Goal: Check status: Check status

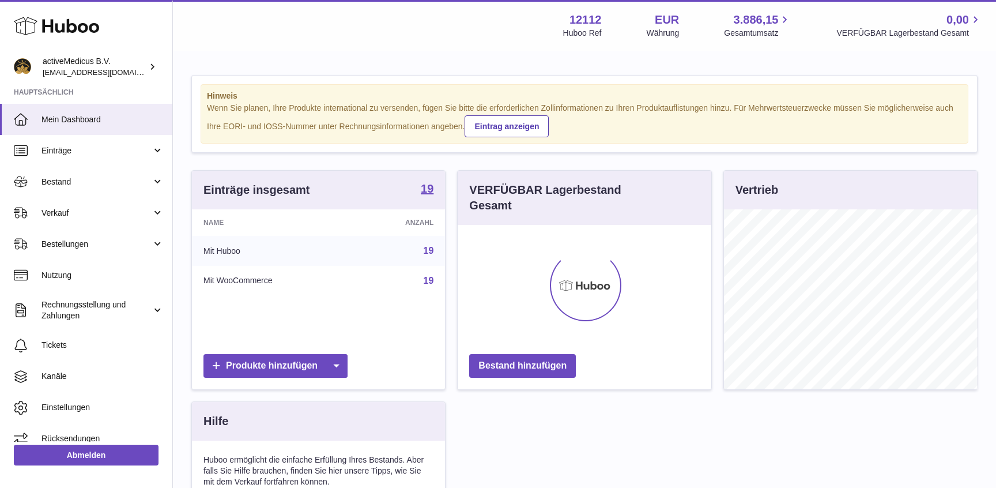
scroll to position [180, 253]
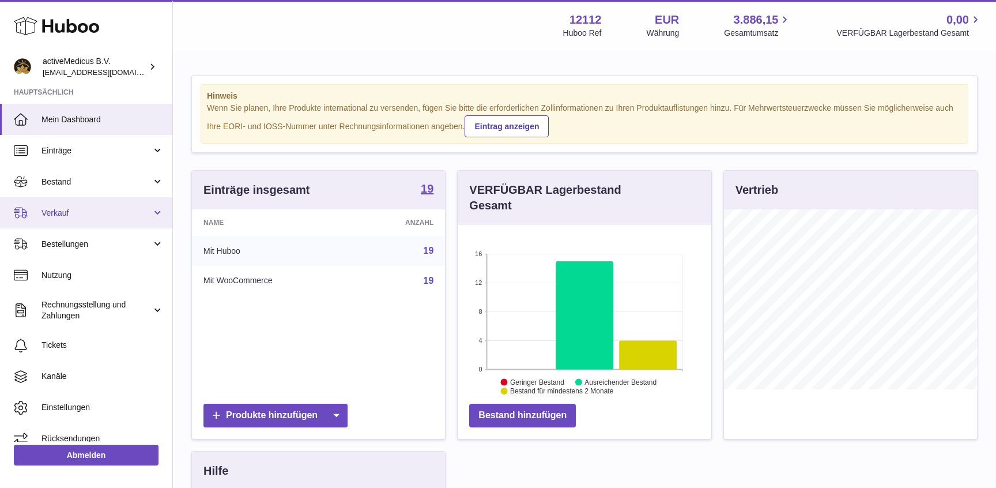
click at [67, 198] on link "Verkauf" at bounding box center [86, 212] width 172 height 31
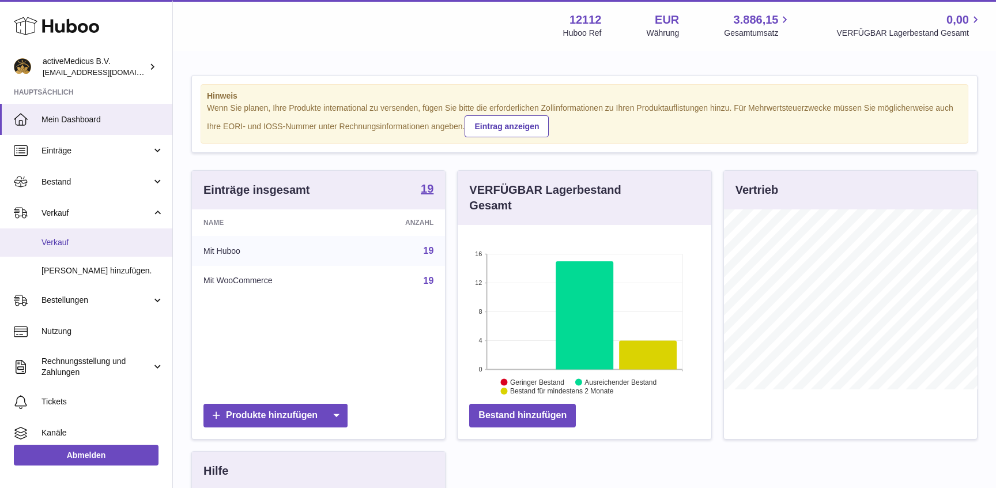
click at [96, 247] on span "Verkauf" at bounding box center [103, 242] width 122 height 11
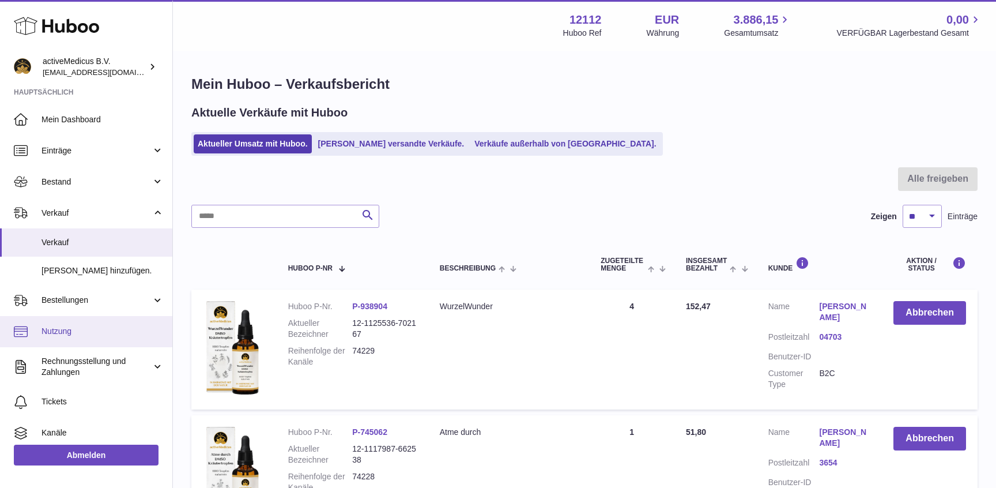
click at [104, 331] on span "Nutzung" at bounding box center [103, 331] width 122 height 11
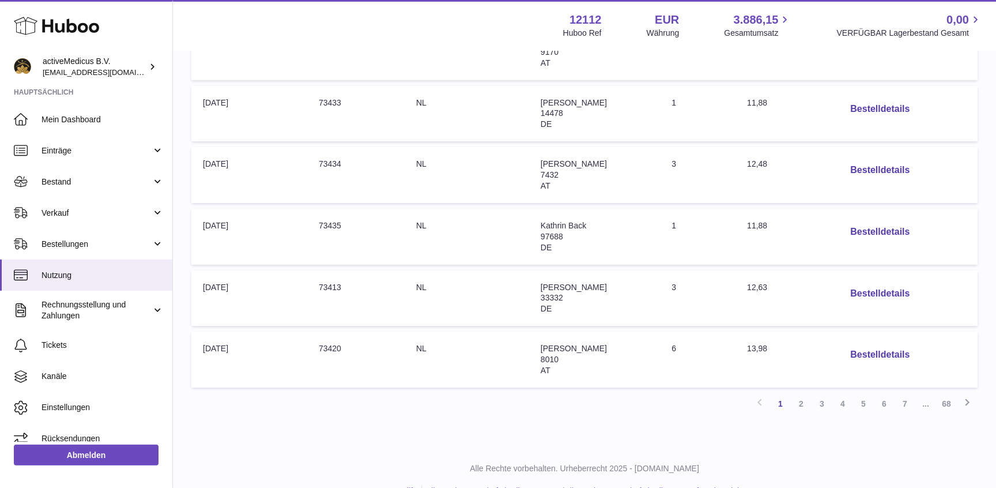
scroll to position [498, 0]
click at [804, 402] on link "2" at bounding box center [801, 403] width 21 height 21
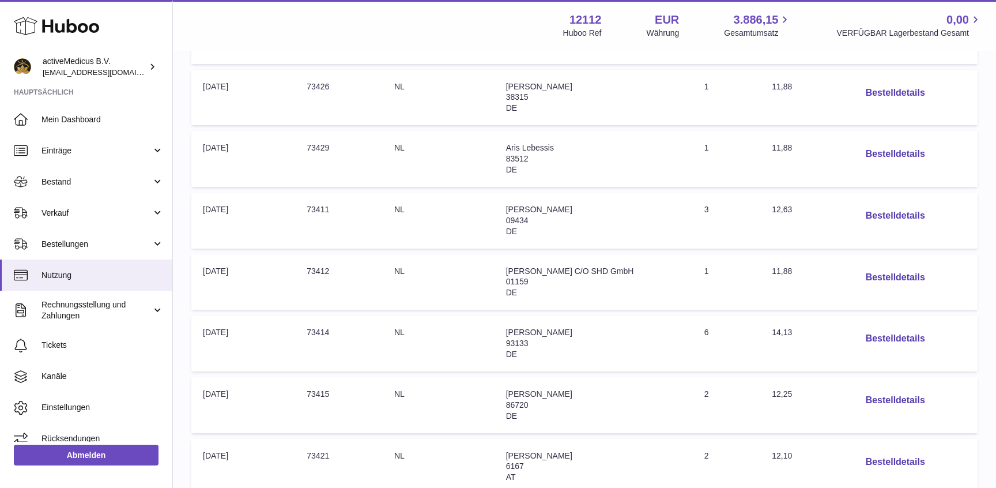
scroll to position [363, 0]
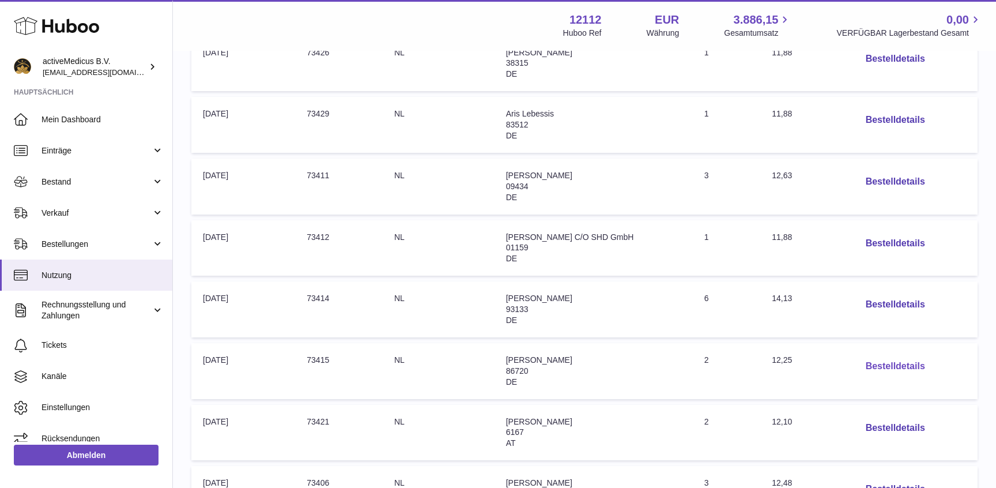
click at [889, 364] on button "Bestelldetails" at bounding box center [896, 367] width 78 height 24
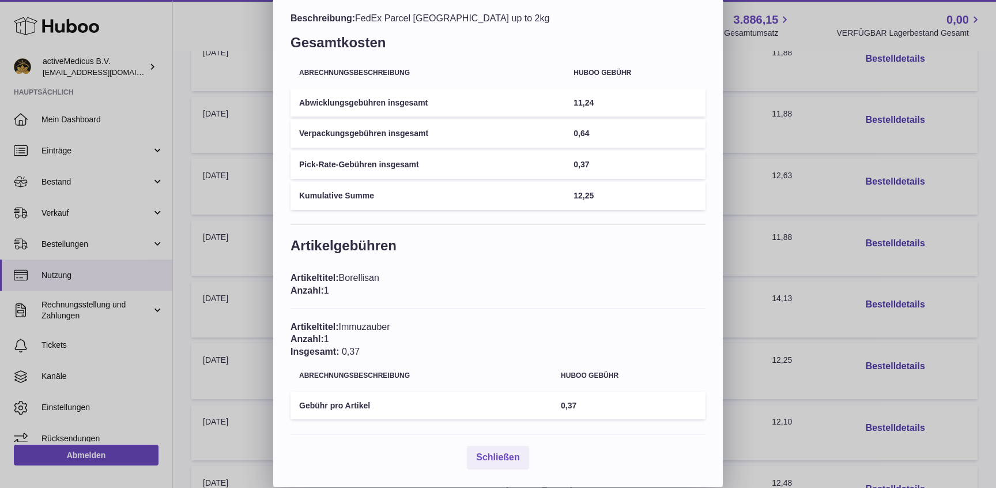
scroll to position [0, 0]
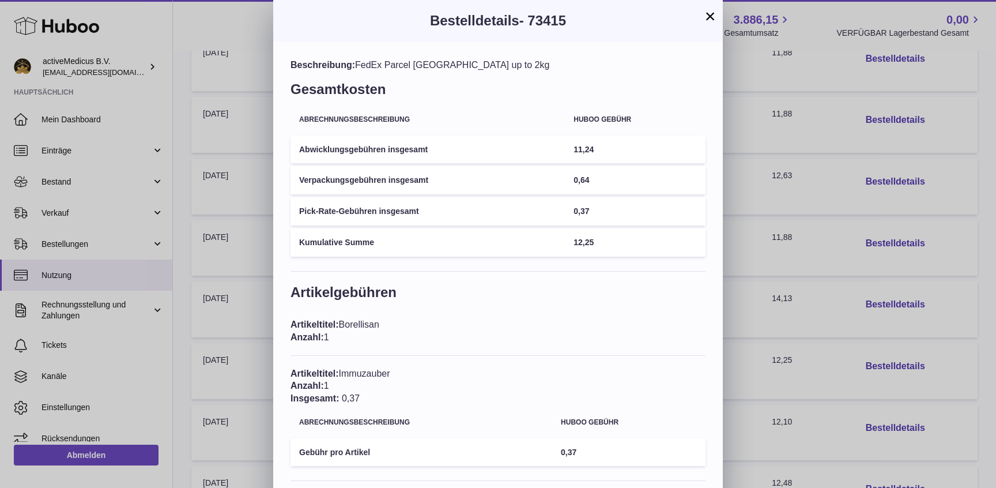
click at [709, 14] on button "×" at bounding box center [710, 16] width 14 height 14
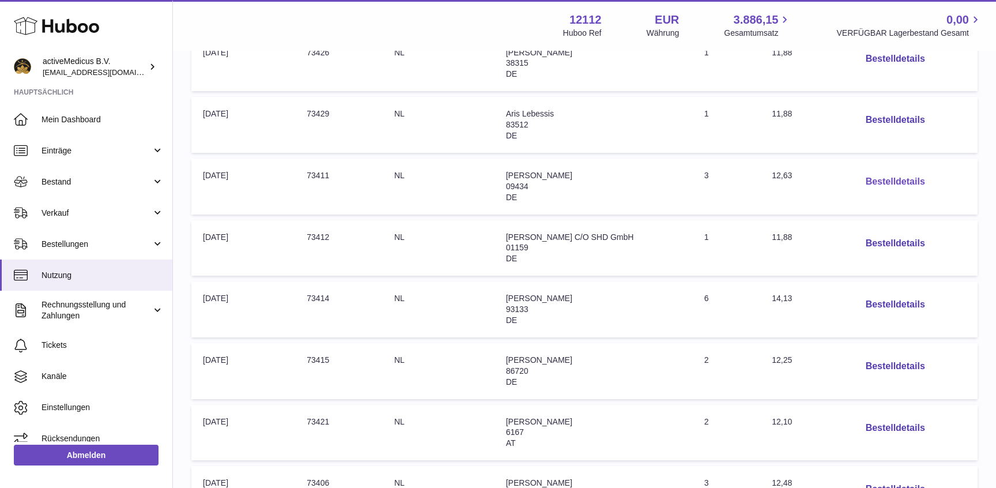
click at [888, 179] on button "Bestelldetails" at bounding box center [896, 182] width 78 height 24
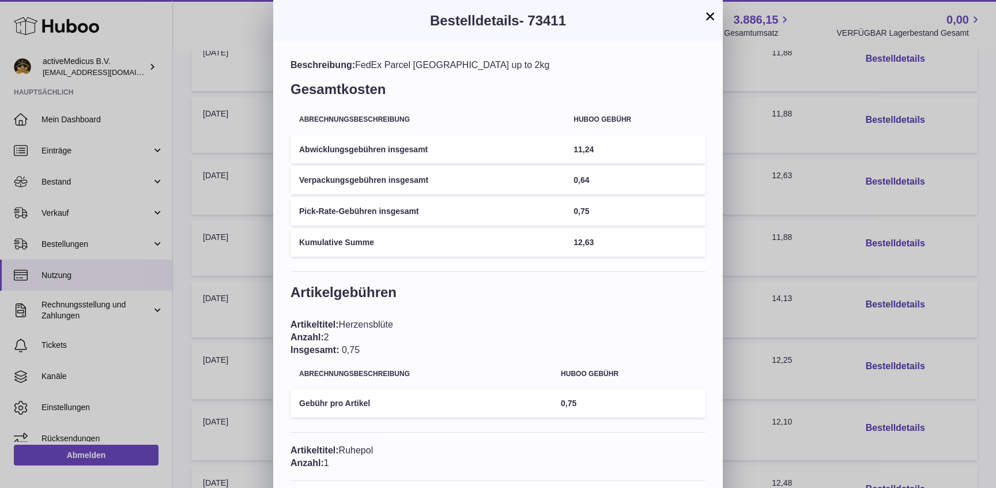
drag, startPoint x: 500, startPoint y: 67, endPoint x: 467, endPoint y: 65, distance: 33.5
click at [467, 65] on div "Beschreibung: FedEx Parcel Germany up to 2kg" at bounding box center [498, 65] width 415 height 13
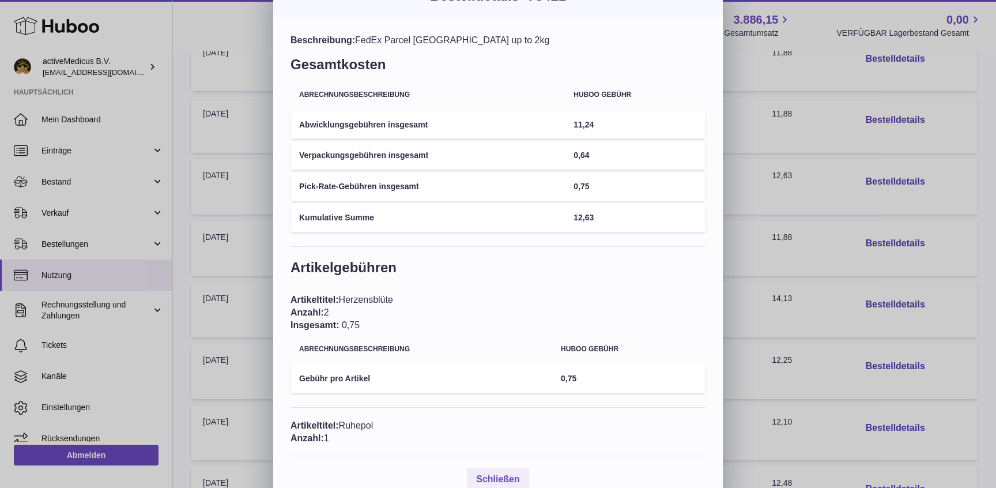
scroll to position [49, 0]
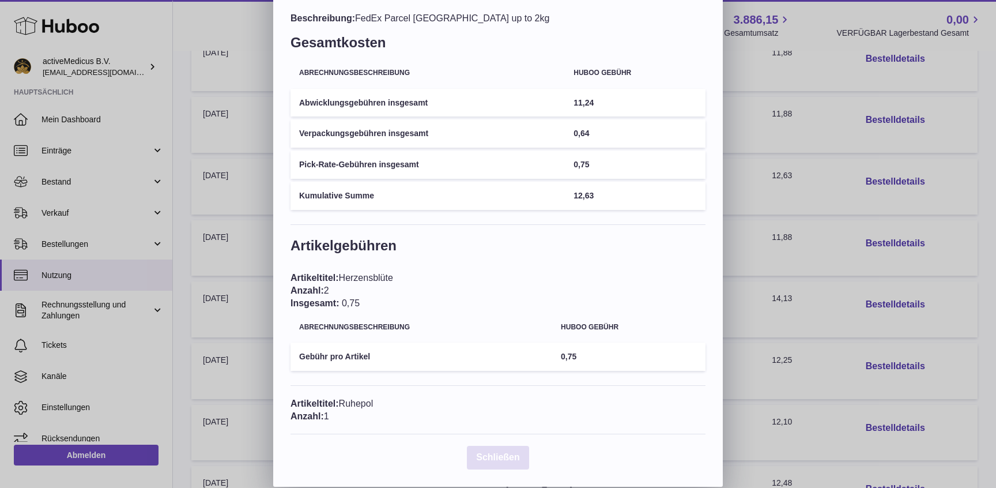
click at [491, 461] on span "Schließen" at bounding box center [498, 457] width 44 height 10
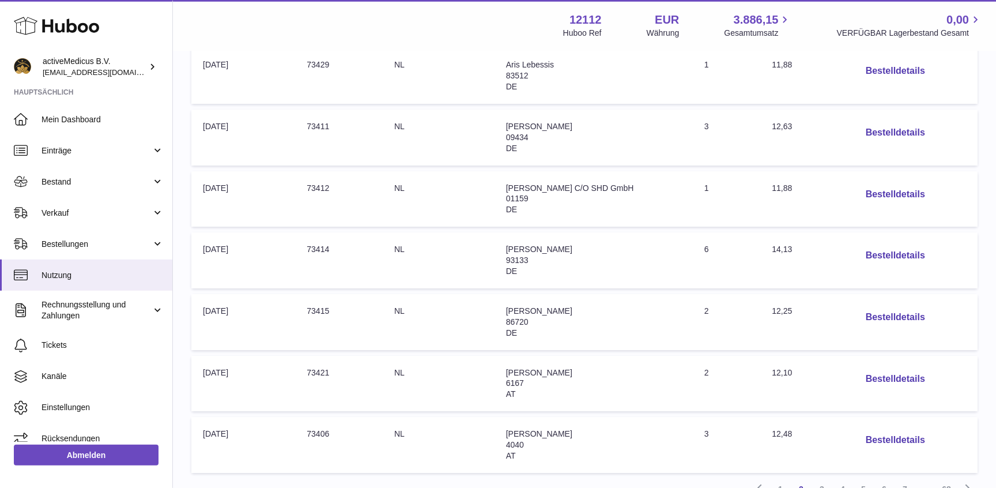
scroll to position [436, 0]
